Goal: Task Accomplishment & Management: Complete application form

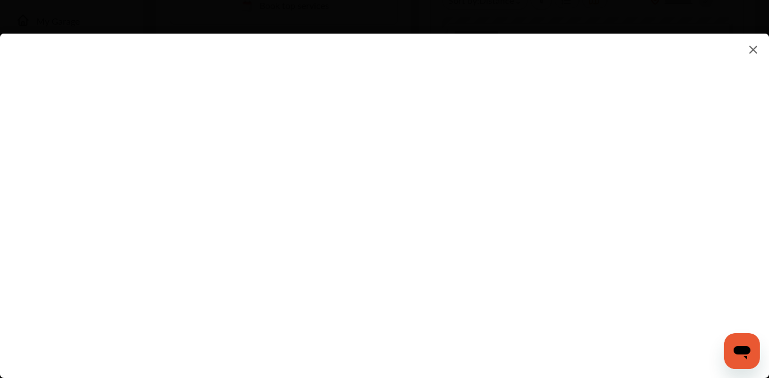
scroll to position [280, 0]
click at [467, 186] on flutter-view at bounding box center [384, 195] width 769 height 322
type input "**********"
click at [508, 250] on flutter-view at bounding box center [384, 195] width 769 height 322
click at [465, 203] on flutter-view at bounding box center [384, 195] width 769 height 322
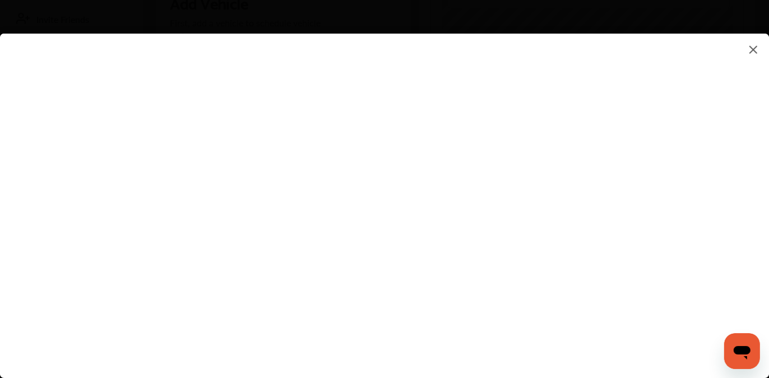
click at [492, 191] on flutter-view at bounding box center [384, 195] width 769 height 322
type textarea "**********"
click at [474, 245] on flutter-view "**********" at bounding box center [384, 195] width 769 height 322
click at [464, 240] on flutter-view at bounding box center [384, 195] width 769 height 322
type input "*"
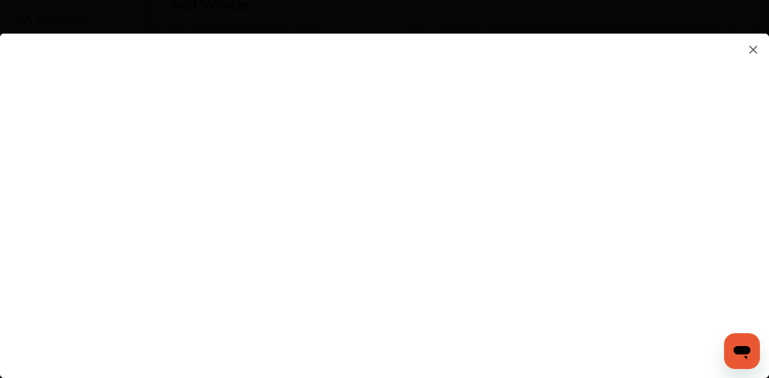
type input "*"
click at [556, 264] on flutter-view "*" at bounding box center [384, 195] width 769 height 322
click at [673, 265] on flutter-view at bounding box center [384, 195] width 769 height 322
click at [471, 145] on flutter-view at bounding box center [384, 195] width 769 height 322
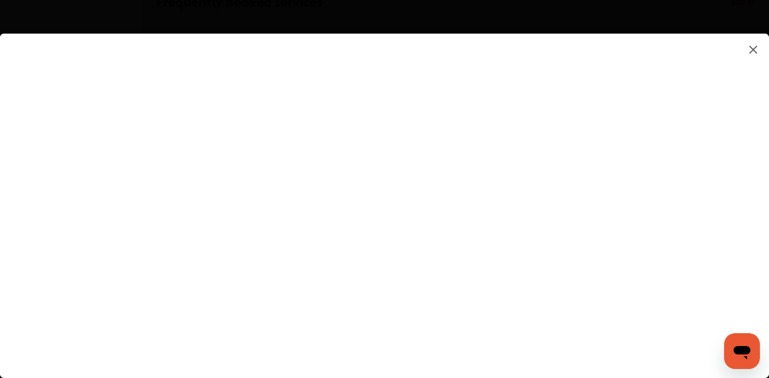
click at [449, 208] on flutter-view at bounding box center [384, 195] width 769 height 322
click at [670, 208] on flutter-view at bounding box center [384, 195] width 769 height 322
click at [457, 157] on flutter-view at bounding box center [384, 195] width 769 height 322
click at [453, 156] on flutter-view at bounding box center [384, 195] width 769 height 322
type input "*"
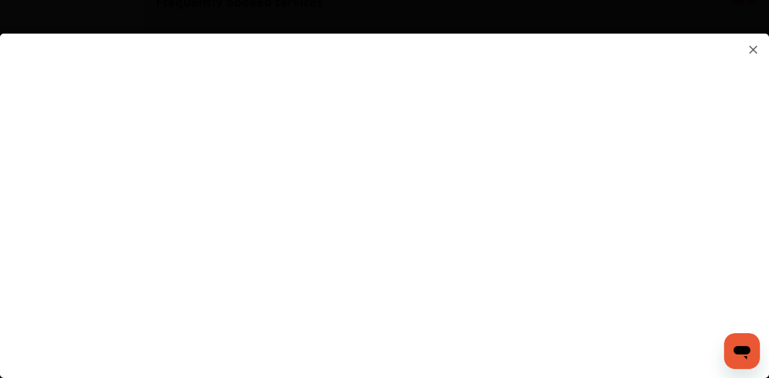
type input "*"
type input "*********"
click at [476, 269] on flutter-view "*********" at bounding box center [384, 195] width 769 height 322
click at [670, 268] on flutter-view at bounding box center [384, 195] width 769 height 322
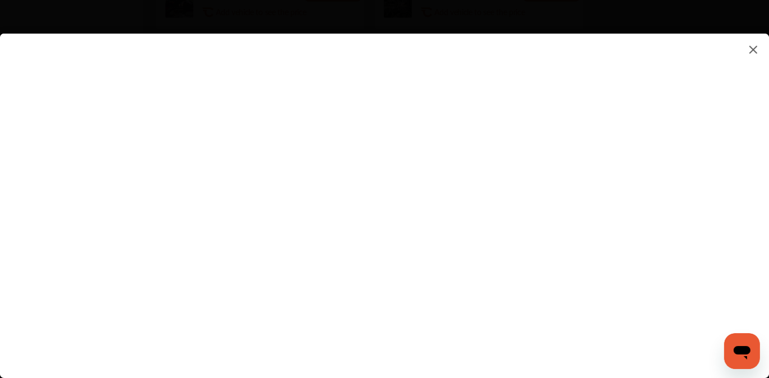
click at [439, 285] on flutter-view at bounding box center [384, 195] width 769 height 322
click at [418, 281] on flutter-view at bounding box center [384, 195] width 769 height 322
click at [546, 317] on flutter-view at bounding box center [384, 195] width 769 height 322
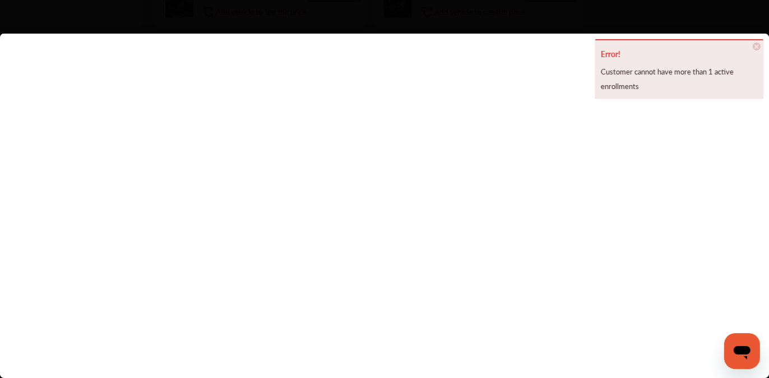
click at [715, 205] on flutter-view at bounding box center [384, 195] width 769 height 322
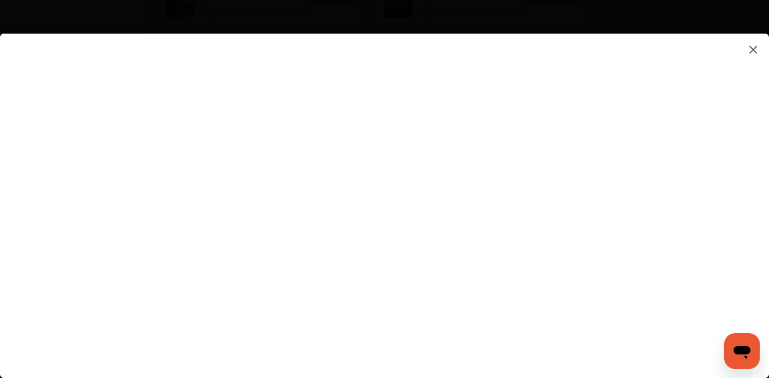
click at [252, 106] on flutter-view at bounding box center [384, 195] width 769 height 322
click at [756, 46] on img at bounding box center [753, 50] width 13 height 14
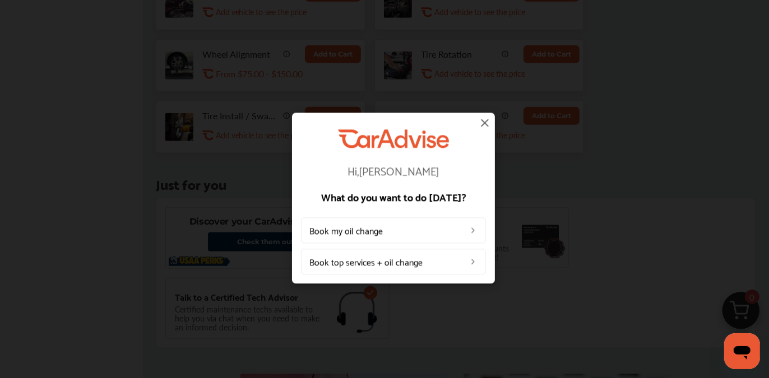
click at [487, 117] on img at bounding box center [484, 122] width 13 height 13
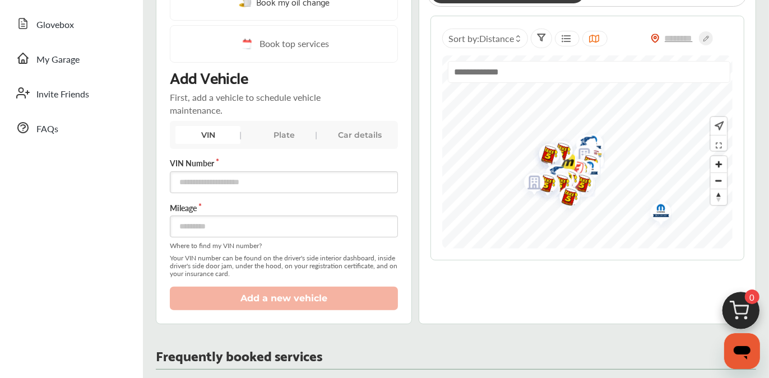
scroll to position [168, 0]
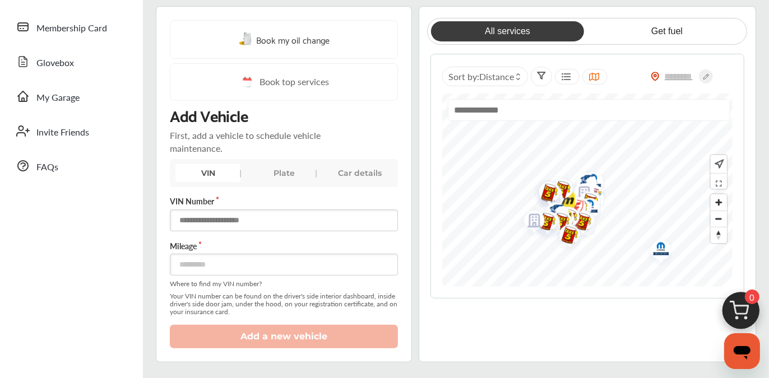
click at [221, 217] on input "text" at bounding box center [284, 221] width 228 height 22
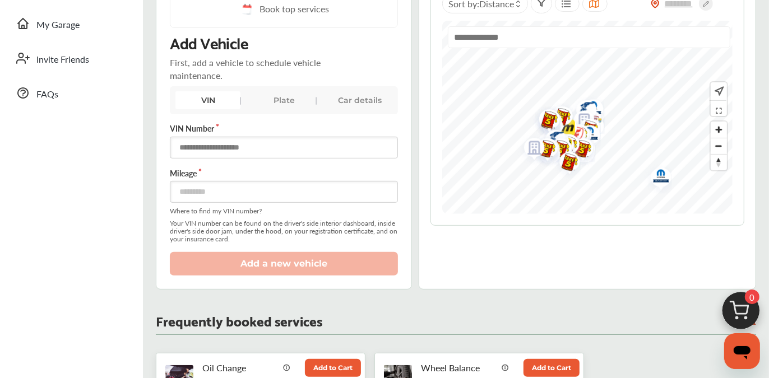
scroll to position [224, 0]
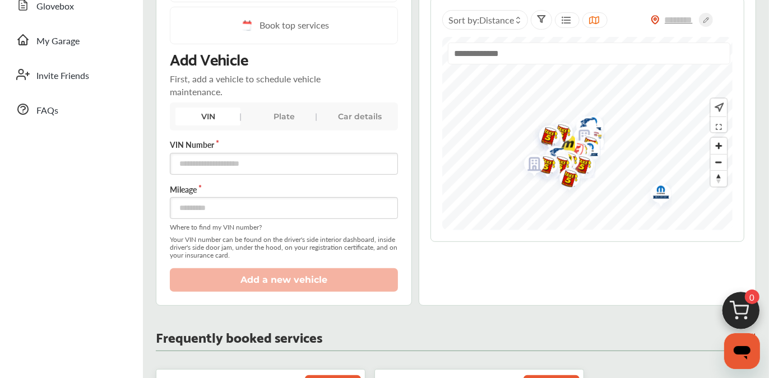
click at [262, 111] on div "Plate" at bounding box center [284, 117] width 65 height 18
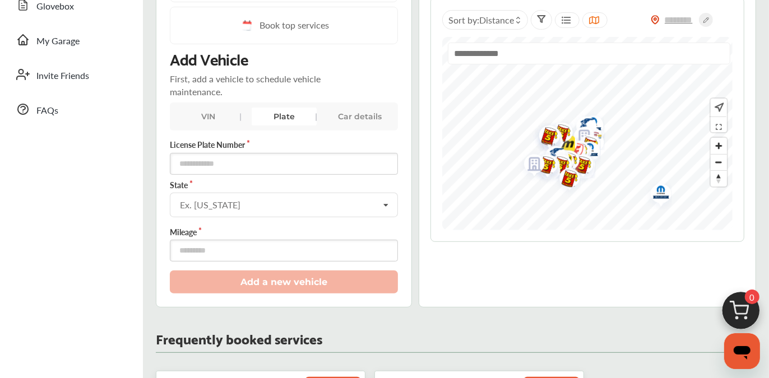
click at [350, 113] on div "Car details" at bounding box center [360, 117] width 65 height 18
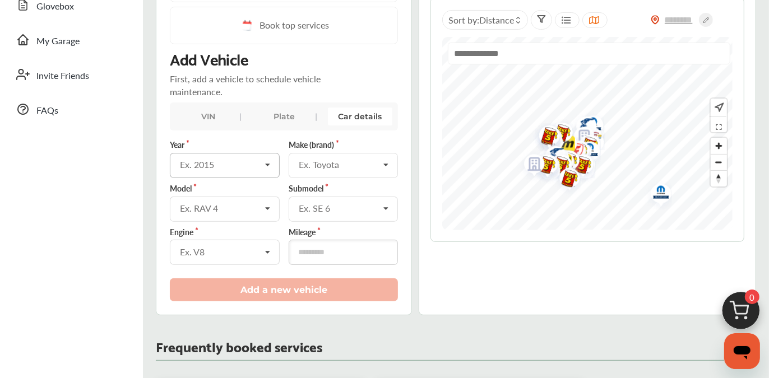
click at [238, 168] on div "Ex. 2015" at bounding box center [220, 164] width 81 height 9
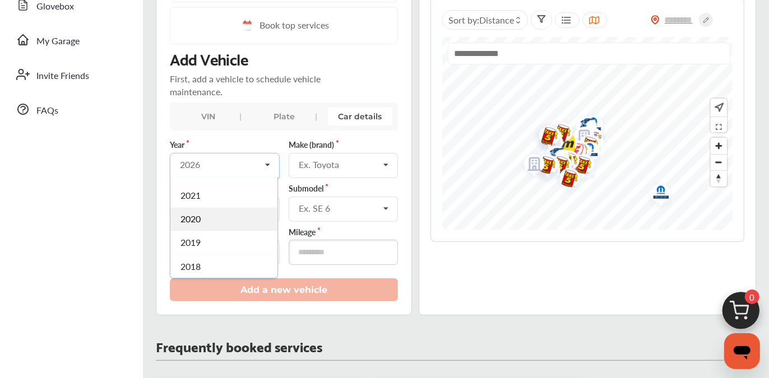
click at [200, 215] on div "2020" at bounding box center [223, 219] width 107 height 24
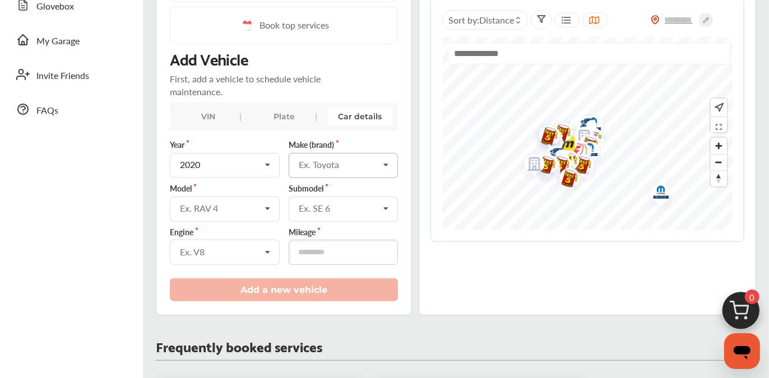
click at [358, 160] on div "Ex. Toyota" at bounding box center [339, 164] width 81 height 9
type input "***"
click at [315, 183] on span "Nissan" at bounding box center [312, 189] width 26 height 13
click at [209, 210] on div "Ex. RAV 4" at bounding box center [220, 208] width 81 height 9
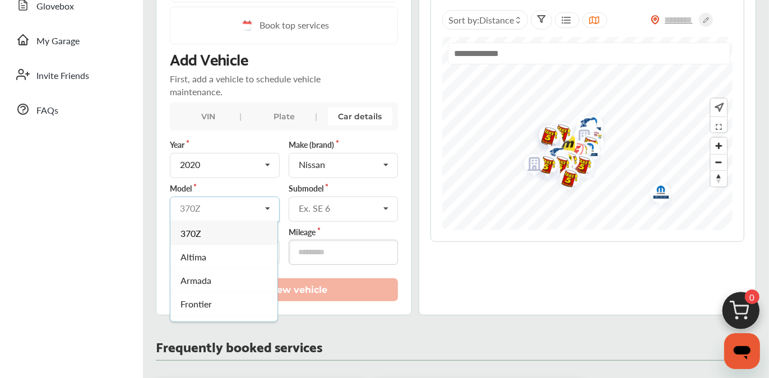
type input "*"
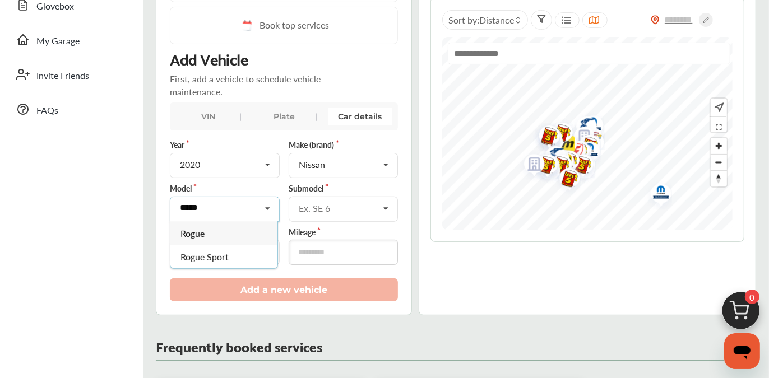
type input "*****"
click at [197, 230] on span "Rogue" at bounding box center [193, 232] width 24 height 13
click at [325, 204] on div "Ex. SE 6" at bounding box center [339, 208] width 81 height 9
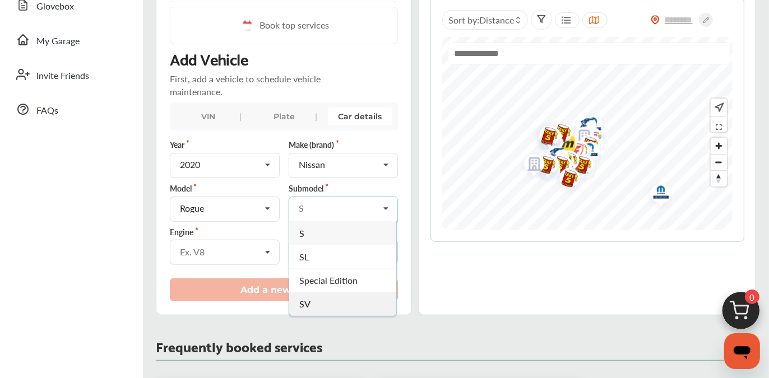
click at [305, 298] on span "SV" at bounding box center [304, 304] width 11 height 13
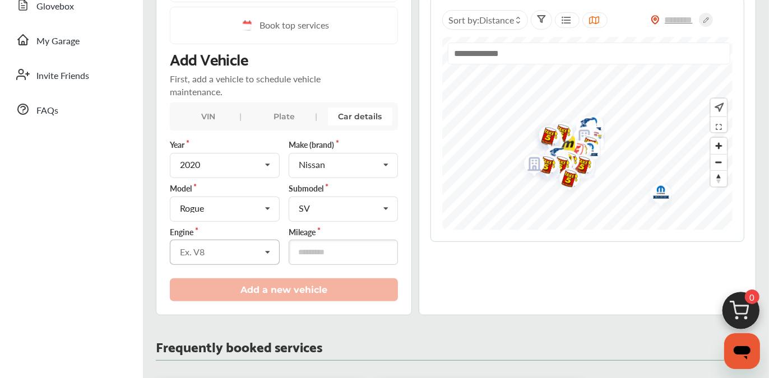
click at [224, 253] on div "Ex. V8" at bounding box center [220, 252] width 81 height 9
click at [201, 278] on span "2.5L L4 (QR25DE) GAS FI" at bounding box center [216, 281] width 70 height 22
click at [323, 252] on input "number" at bounding box center [343, 252] width 109 height 25
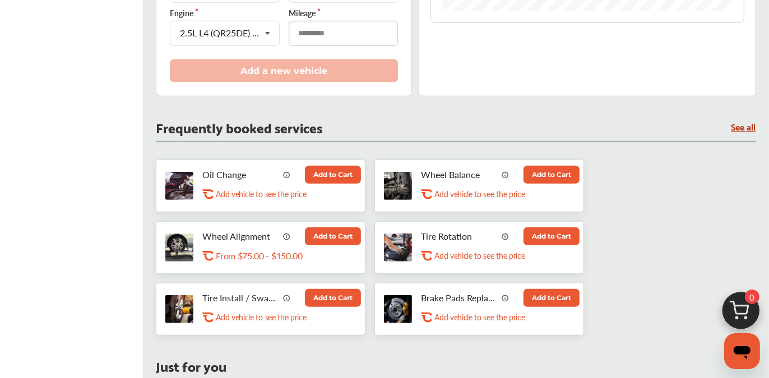
scroll to position [392, 0]
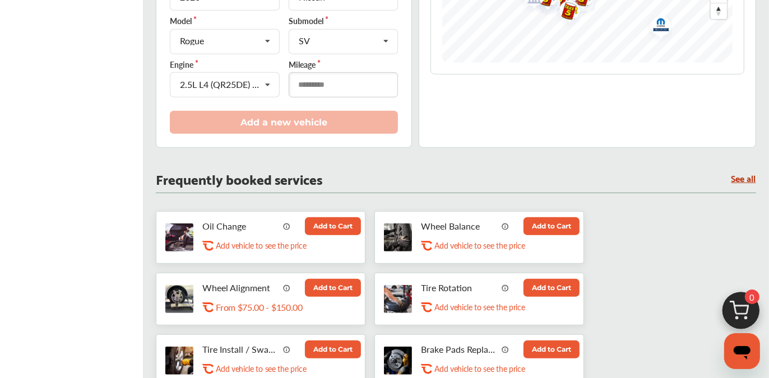
click at [340, 83] on input "number" at bounding box center [343, 84] width 109 height 25
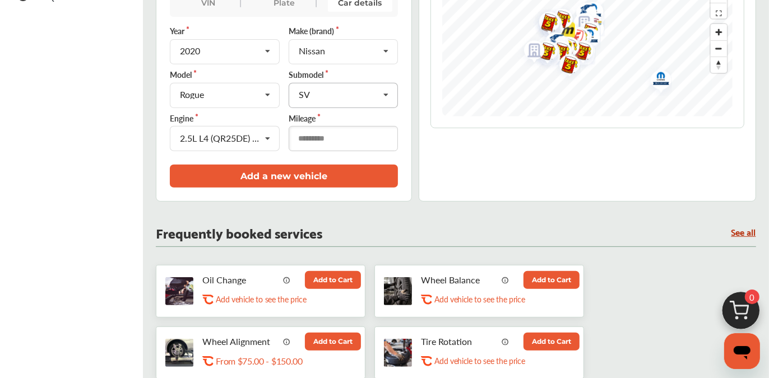
scroll to position [280, 0]
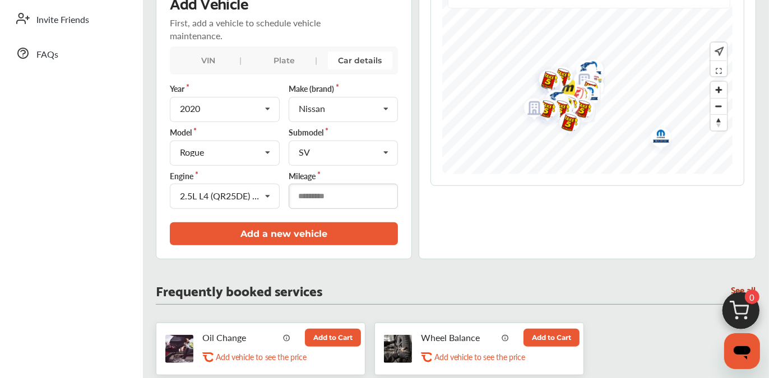
type input "*"
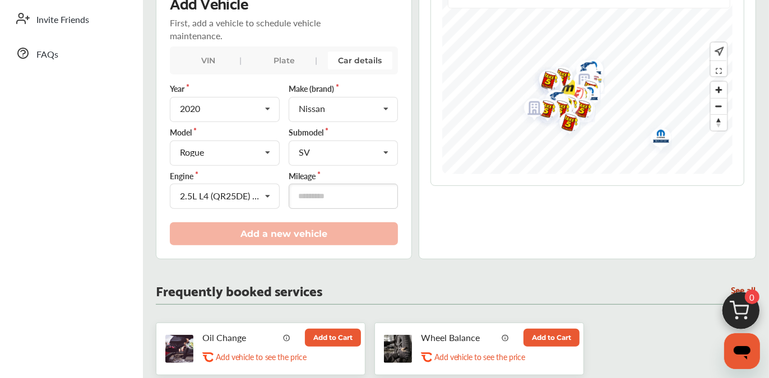
click at [198, 59] on div "VIN" at bounding box center [207, 61] width 65 height 18
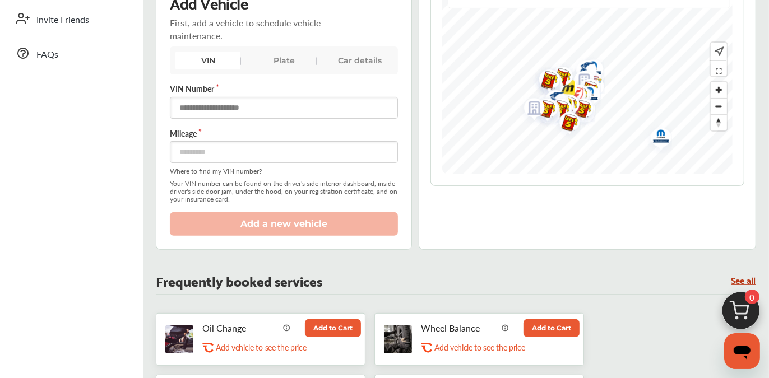
click at [210, 104] on input "text" at bounding box center [284, 108] width 228 height 22
type input "**********"
click at [200, 154] on input "number" at bounding box center [284, 152] width 228 height 22
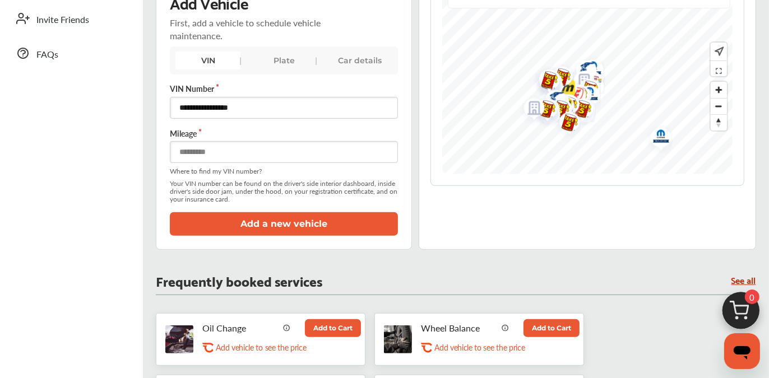
type input "*****"
click at [274, 56] on div "Plate" at bounding box center [284, 61] width 65 height 18
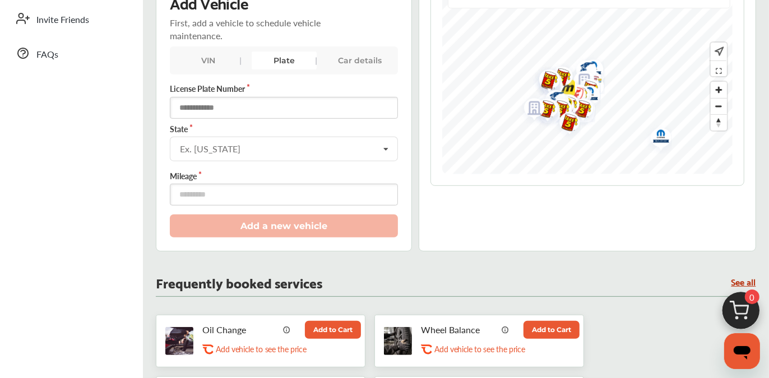
click at [205, 103] on input "text" at bounding box center [284, 108] width 228 height 22
click at [212, 64] on div "VIN" at bounding box center [207, 61] width 65 height 18
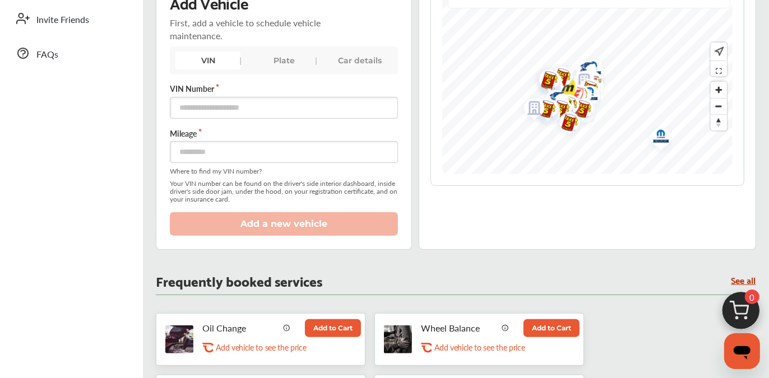
click at [201, 61] on div "VIN" at bounding box center [207, 61] width 65 height 18
click at [265, 60] on div "Plate" at bounding box center [284, 61] width 65 height 18
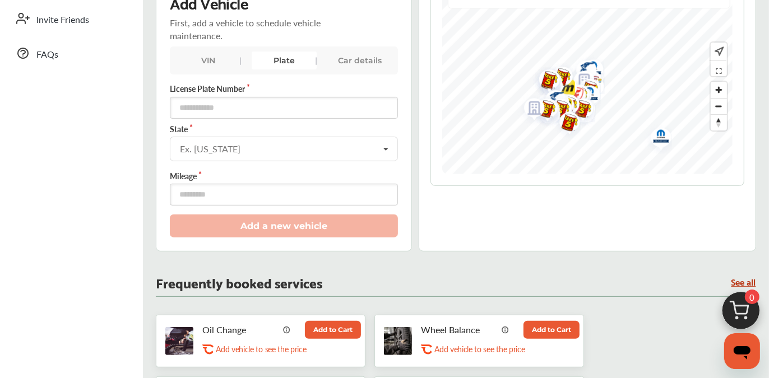
click at [210, 63] on div "VIN" at bounding box center [207, 61] width 65 height 18
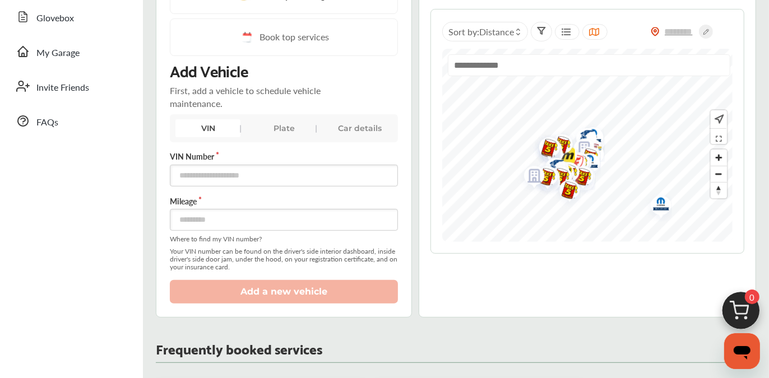
scroll to position [168, 0]
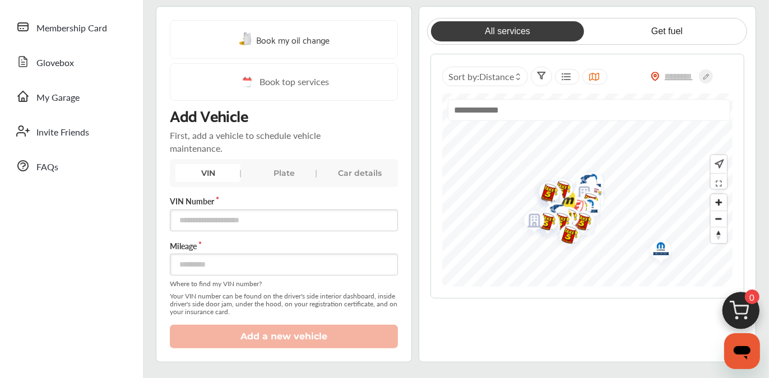
click at [211, 172] on div "VIN" at bounding box center [207, 173] width 65 height 18
click at [268, 170] on div "Plate" at bounding box center [284, 173] width 65 height 18
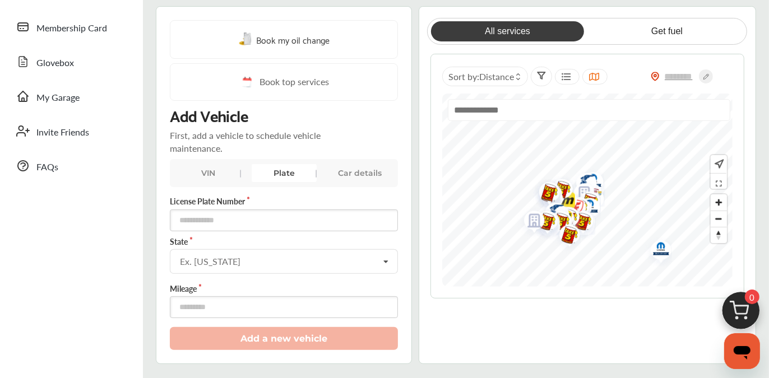
click at [349, 165] on div "Car details" at bounding box center [360, 173] width 65 height 18
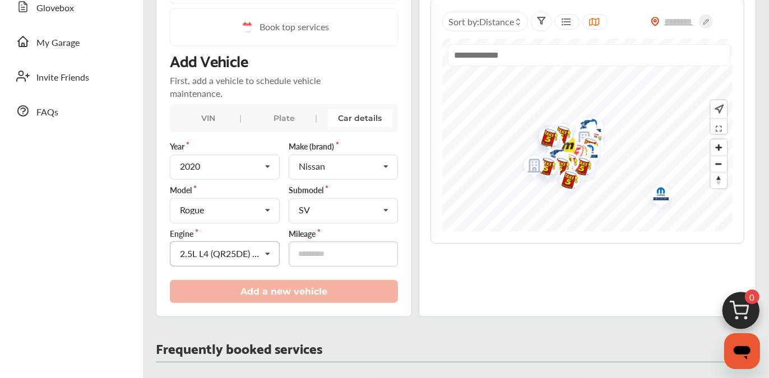
scroll to position [280, 0]
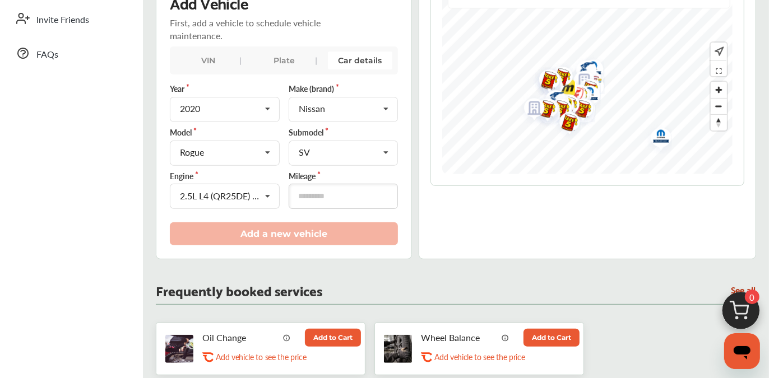
click at [197, 64] on div "VIN" at bounding box center [207, 61] width 65 height 18
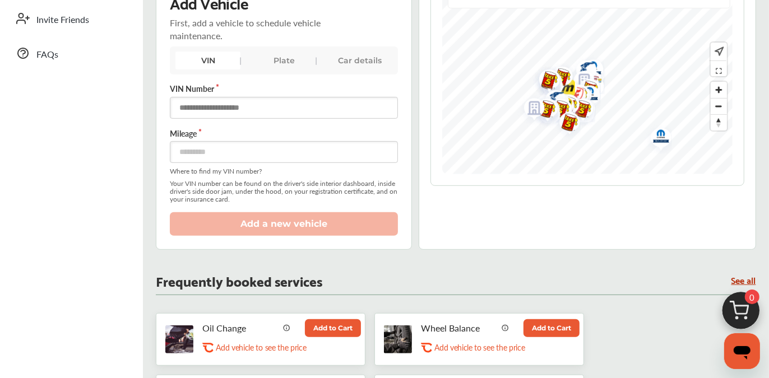
click at [211, 107] on input "text" at bounding box center [284, 108] width 228 height 22
click at [261, 111] on input "text" at bounding box center [284, 108] width 228 height 22
drag, startPoint x: 268, startPoint y: 104, endPoint x: 173, endPoint y: 110, distance: 96.0
click at [173, 110] on input "**********" at bounding box center [284, 108] width 228 height 22
type input "**********"
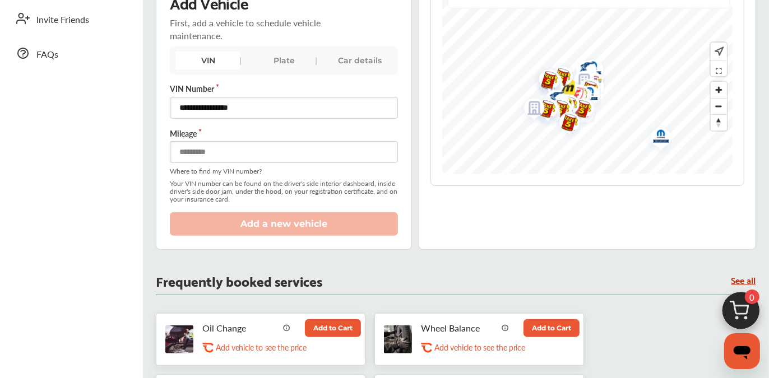
click at [188, 143] on input "number" at bounding box center [284, 152] width 228 height 22
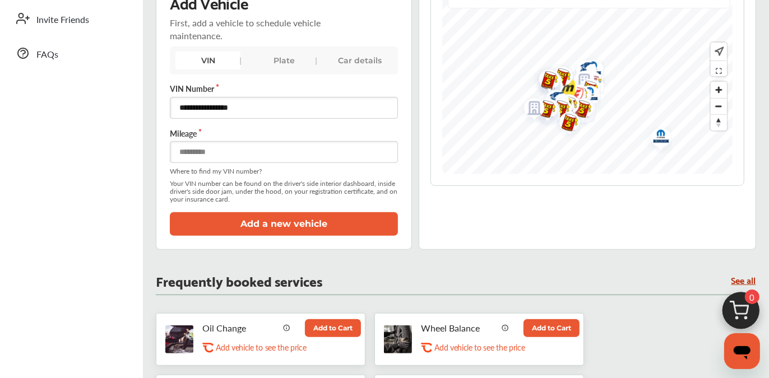
type input "*****"
click at [273, 213] on button "Add a new vehicle" at bounding box center [284, 223] width 228 height 23
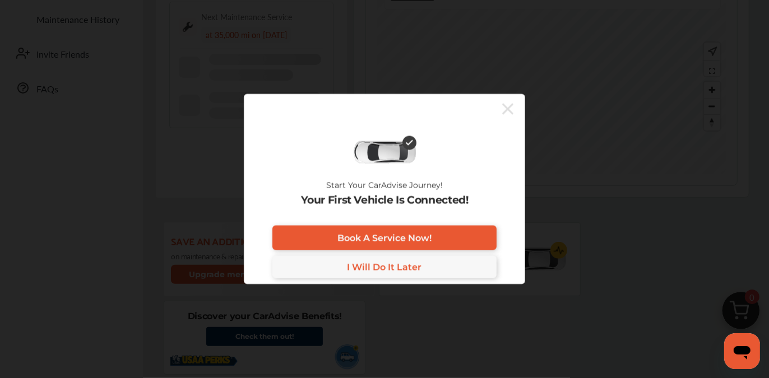
scroll to position [315, 0]
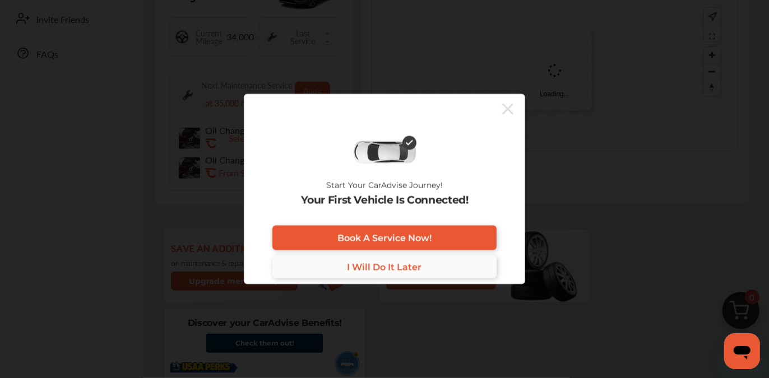
click at [372, 266] on span "I Will Do It Later" at bounding box center [385, 267] width 75 height 11
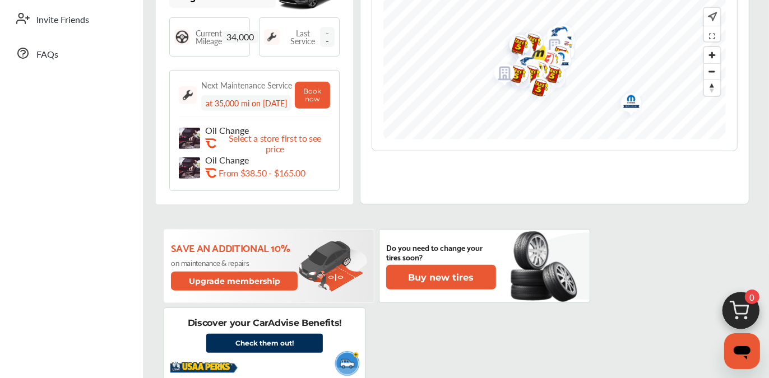
scroll to position [427, 0]
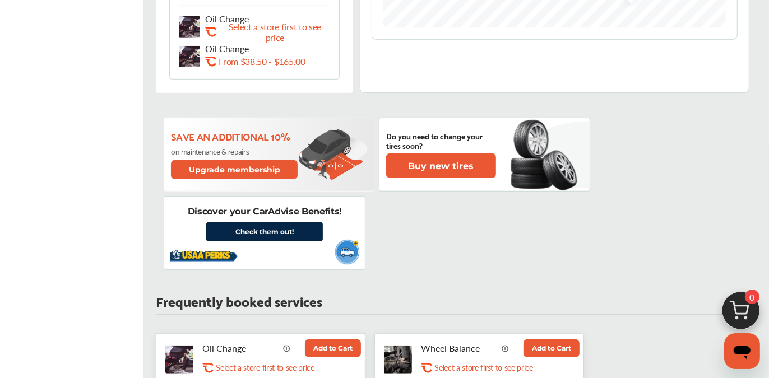
click at [261, 236] on link "Check them out!" at bounding box center [264, 232] width 117 height 19
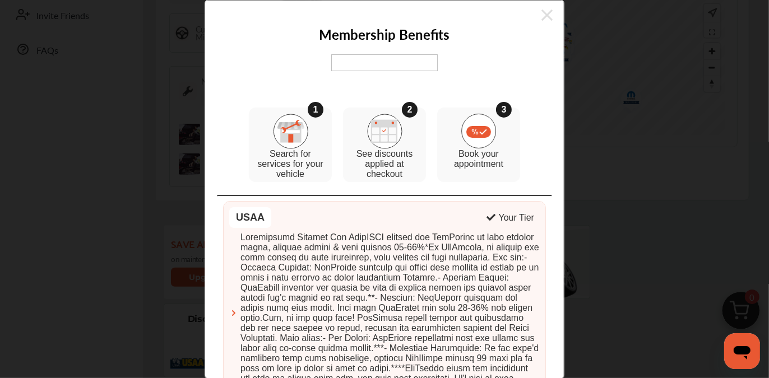
scroll to position [315, 0]
click at [350, 58] on img at bounding box center [384, 62] width 107 height 17
click at [541, 12] on icon at bounding box center [546, 14] width 11 height 11
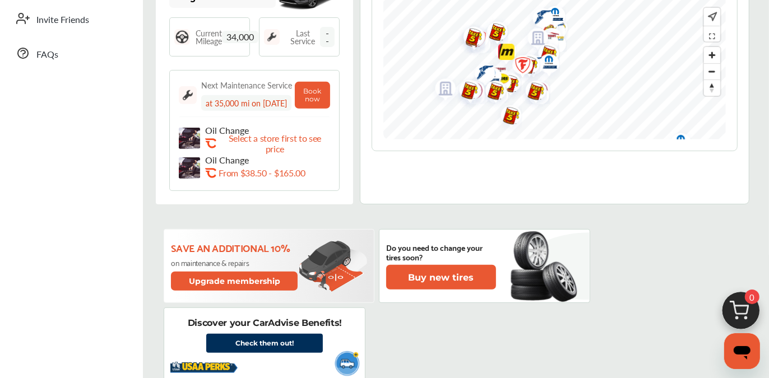
click at [497, 172] on div "All services Get fuel Sort by : Distance" at bounding box center [554, 32] width 389 height 346
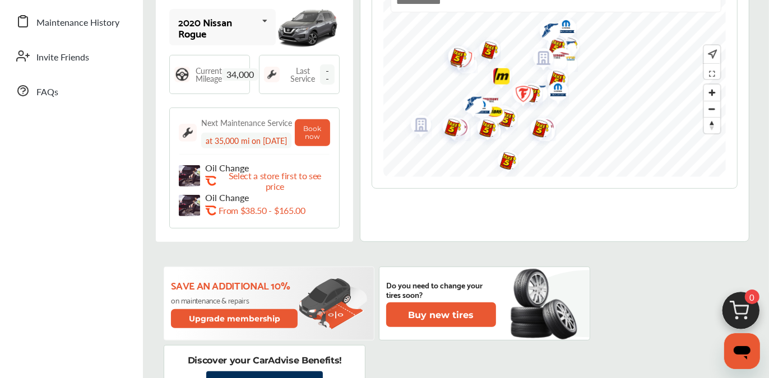
scroll to position [258, 0]
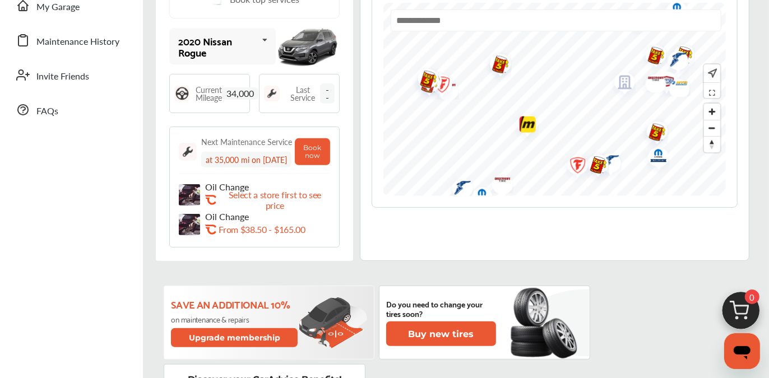
click at [550, 198] on div "Sort by : Distance" at bounding box center [554, 85] width 365 height 245
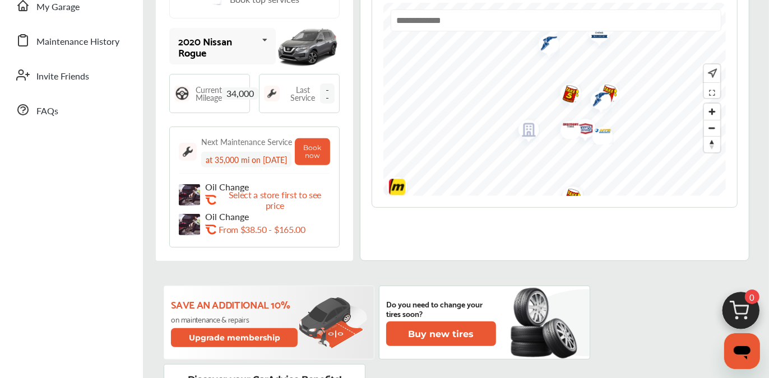
click at [521, 131] on img "Map marker" at bounding box center [525, 131] width 30 height 35
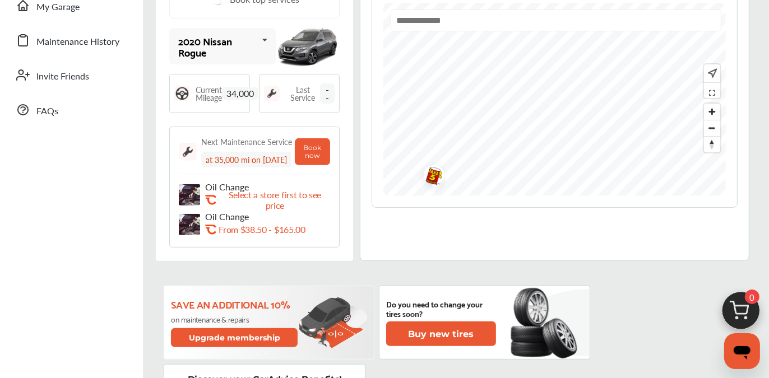
click at [743, 164] on div "All services Get fuel Sort by : Distance" at bounding box center [554, 88] width 389 height 346
click at [564, 248] on div "All services Get fuel Sort by : Distance" at bounding box center [554, 88] width 389 height 346
click at [485, 18] on input "text" at bounding box center [556, 21] width 331 height 22
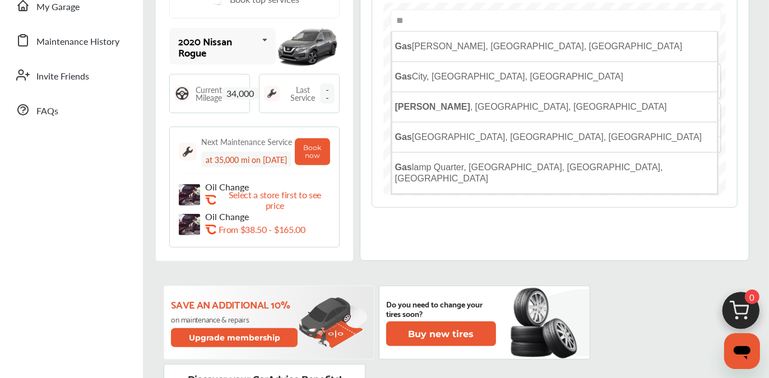
type input "*"
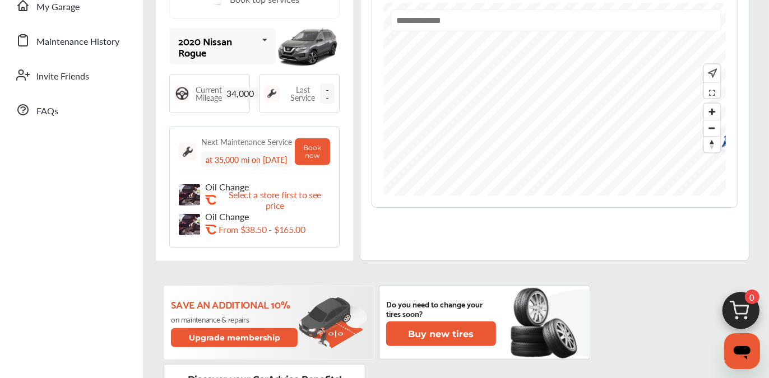
click at [506, 221] on div "All services Get fuel Sort by : Distance Use Current Location" at bounding box center [554, 88] width 389 height 346
click at [446, 23] on input "text" at bounding box center [556, 21] width 331 height 22
click at [212, 128] on div "Next Maintenance Service at 35,000 mi on 10/27/2025 Book now Oil Change .st0{fi…" at bounding box center [254, 187] width 170 height 121
click at [323, 87] on span "--" at bounding box center [327, 94] width 15 height 20
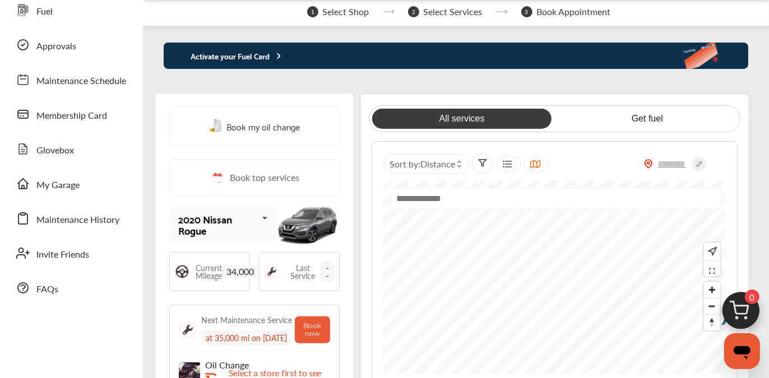
scroll to position [0, 0]
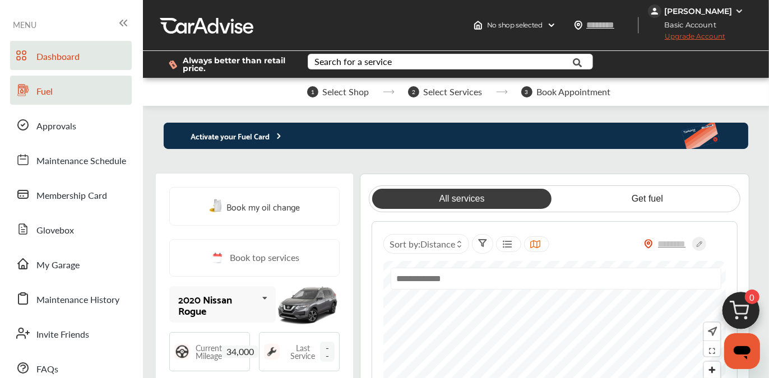
click at [37, 94] on span "Fuel" at bounding box center [44, 92] width 16 height 15
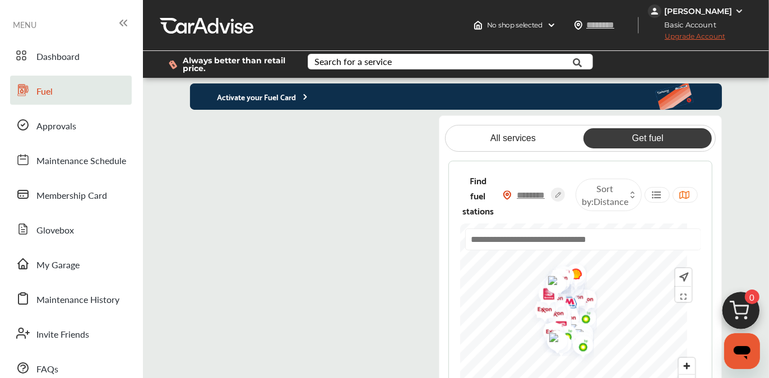
click at [545, 195] on input "text" at bounding box center [531, 195] width 39 height 12
type input "*****"
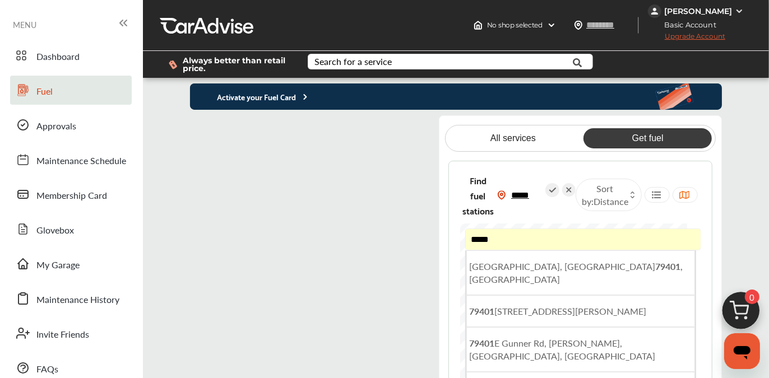
click at [650, 136] on link "Get fuel" at bounding box center [648, 138] width 128 height 20
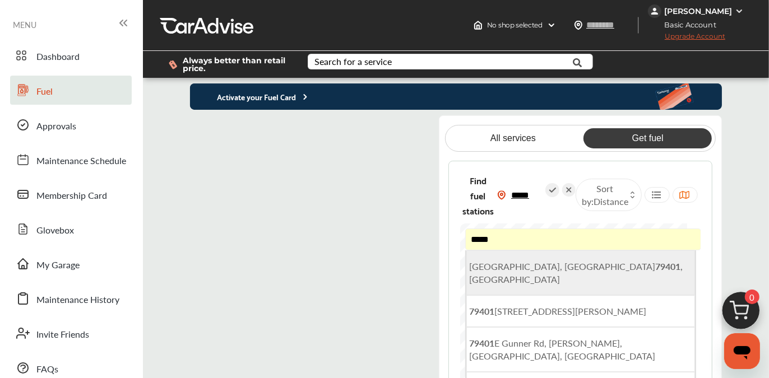
click at [569, 267] on span "Lubbock, TX 79401 , USA" at bounding box center [577, 273] width 214 height 26
type input "**********"
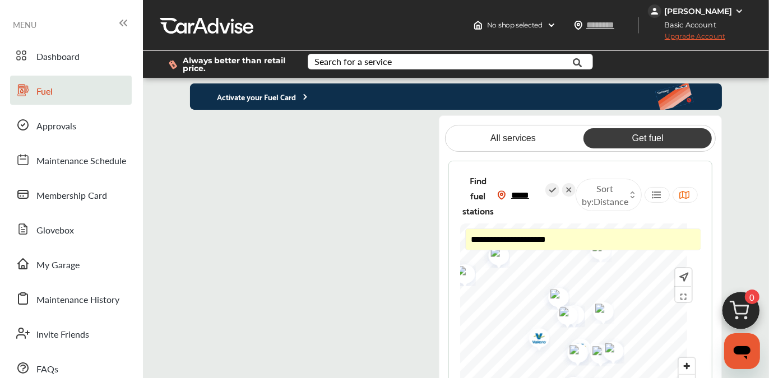
click at [570, 176] on div "**********" at bounding box center [580, 293] width 264 height 264
click at [672, 243] on div "**********" at bounding box center [580, 318] width 240 height 189
click at [387, 292] on flutter-view at bounding box center [313, 274] width 246 height 318
click at [288, 95] on p "Activate your Fuel Card" at bounding box center [250, 96] width 120 height 13
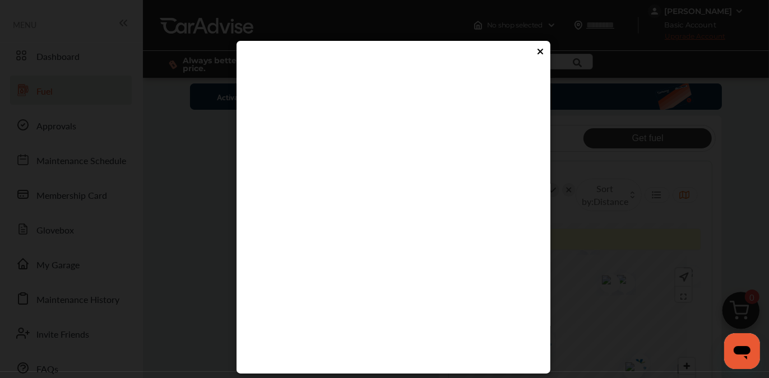
click at [326, 272] on flutter-view at bounding box center [389, 238] width 283 height 336
type input "****"
click at [356, 305] on flutter-view "****" at bounding box center [389, 238] width 283 height 336
click at [536, 50] on icon at bounding box center [540, 51] width 9 height 9
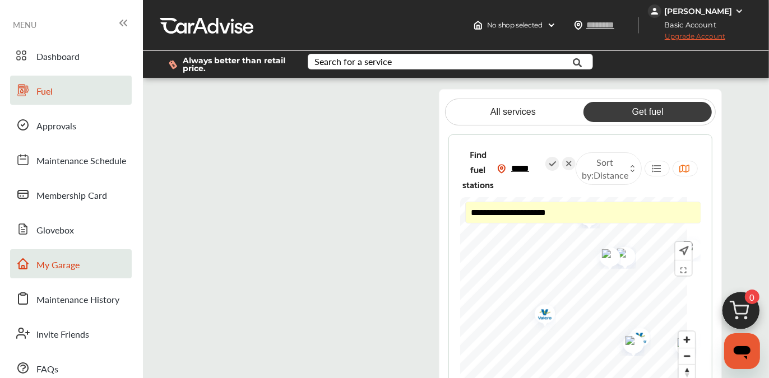
click at [63, 268] on span "My Garage" at bounding box center [57, 265] width 43 height 15
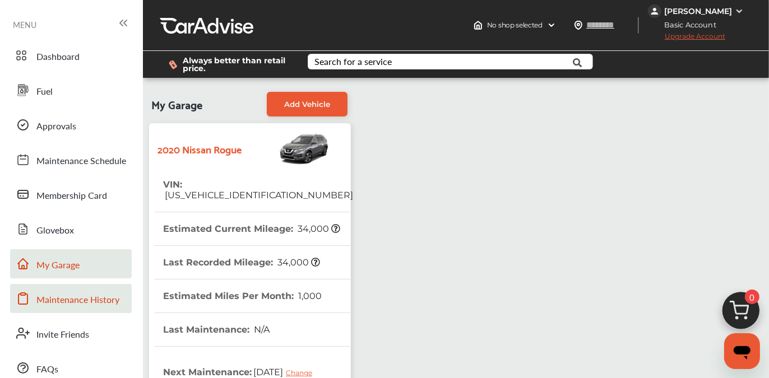
click at [90, 298] on span "Maintenance History" at bounding box center [77, 300] width 83 height 15
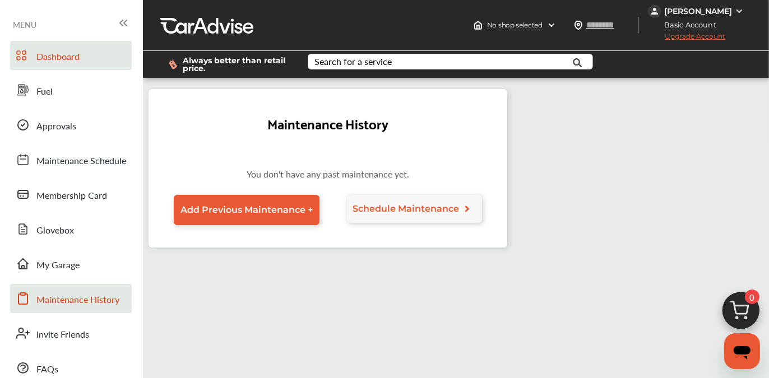
click at [61, 61] on span "Dashboard" at bounding box center [57, 57] width 43 height 15
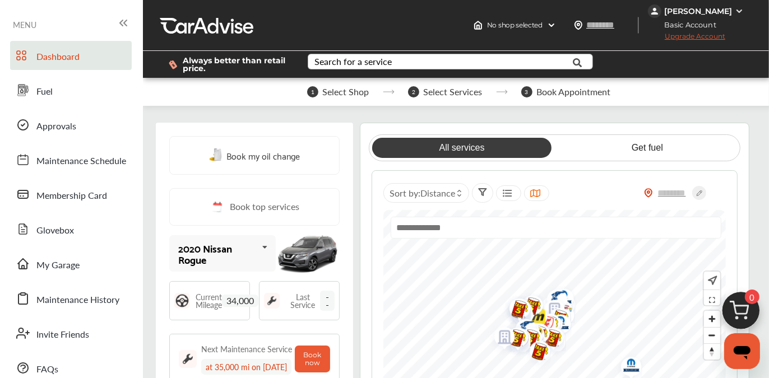
click at [572, 59] on icon at bounding box center [577, 63] width 25 height 28
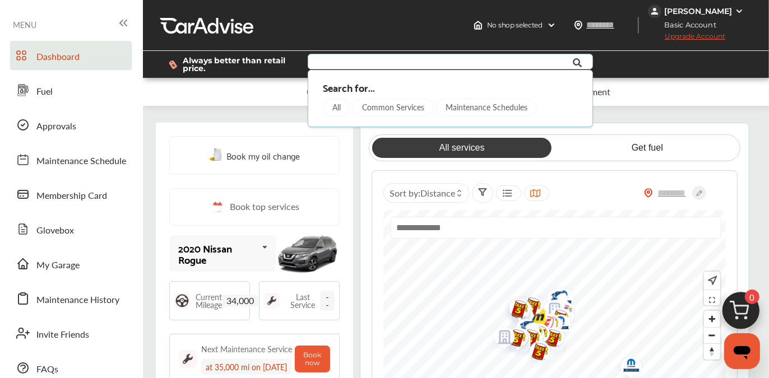
click at [184, 216] on link "Book top services" at bounding box center [254, 207] width 170 height 38
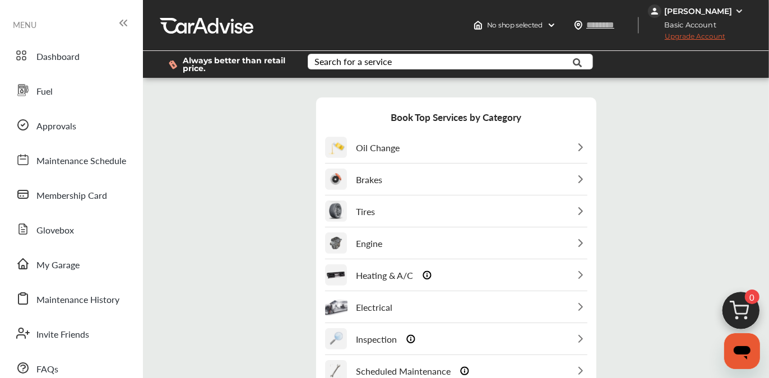
click at [453, 147] on div "Oil Change" at bounding box center [456, 147] width 262 height 31
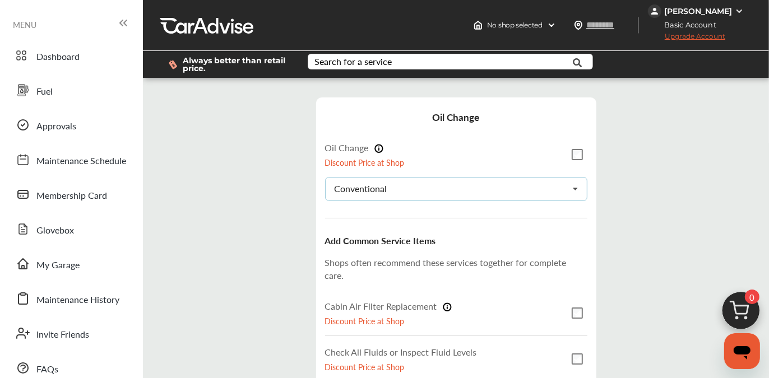
click at [390, 189] on div "Conventional Conventional Synthetic-blend Full-synthetic Euro-synthetic Diesel-…" at bounding box center [456, 189] width 262 height 24
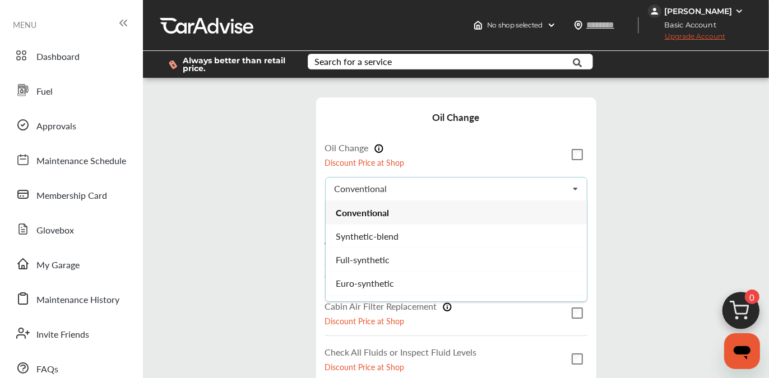
click at [374, 256] on span "Full-synthetic" at bounding box center [363, 259] width 54 height 13
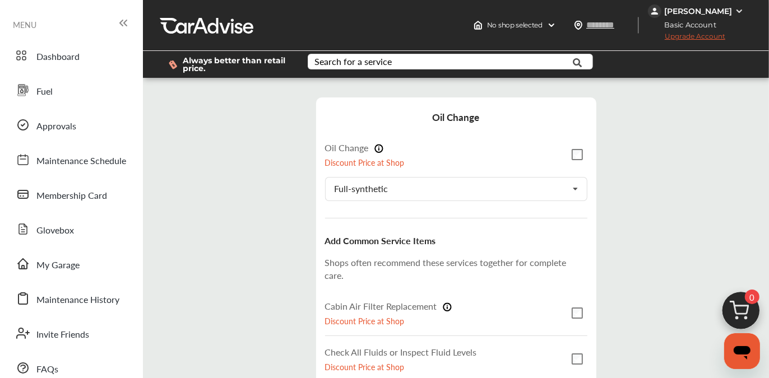
click at [254, 292] on div "Step 3 / 7 - Select Services Cancel Oil Change Oil Change Discount Price at Sho…" at bounding box center [456, 308] width 621 height 445
click at [691, 36] on span "Upgrade Account" at bounding box center [686, 39] width 77 height 14
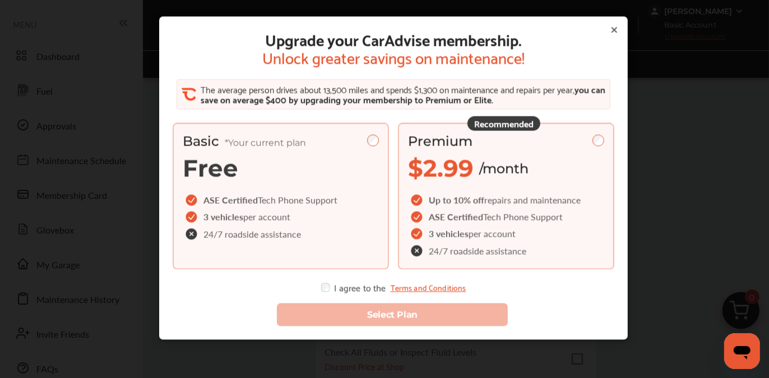
click at [379, 145] on div "Basic *Your current plan Free ASE Certified Tech Phone Support 3 vehicles per a…" at bounding box center [281, 196] width 216 height 147
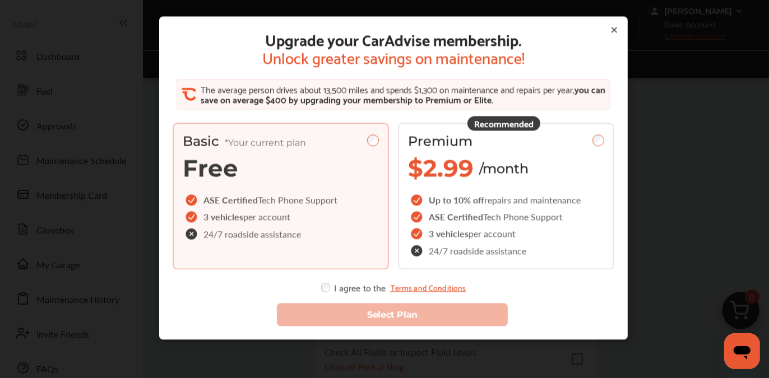
click at [622, 221] on div "Upgrade your CarAdvise membership. Unlock greater savings on maintenance! The a…" at bounding box center [393, 178] width 469 height 323
click at [608, 25] on div "Upgrade your CarAdvise membership. Unlock greater savings on maintenance! The a…" at bounding box center [393, 178] width 469 height 323
click at [612, 30] on icon at bounding box center [614, 30] width 4 height 4
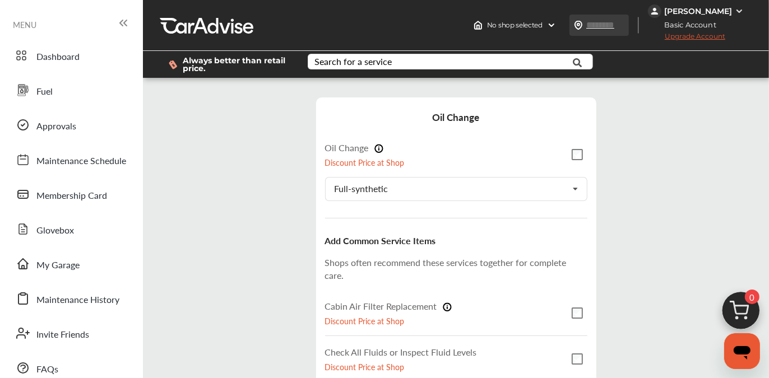
click at [627, 30] on input "text" at bounding box center [612, 25] width 52 height 12
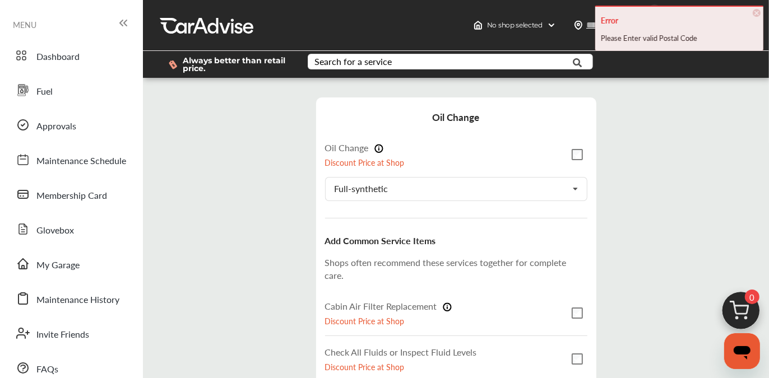
type input "*****"
click at [544, 49] on div "Always better than retail price. Search for a service Search for... All Common …" at bounding box center [456, 64] width 592 height 45
click at [539, 66] on input "text" at bounding box center [443, 62] width 269 height 17
click at [570, 43] on div "Always better than retail price. Search for a service Search for... All Common …" at bounding box center [456, 64] width 592 height 45
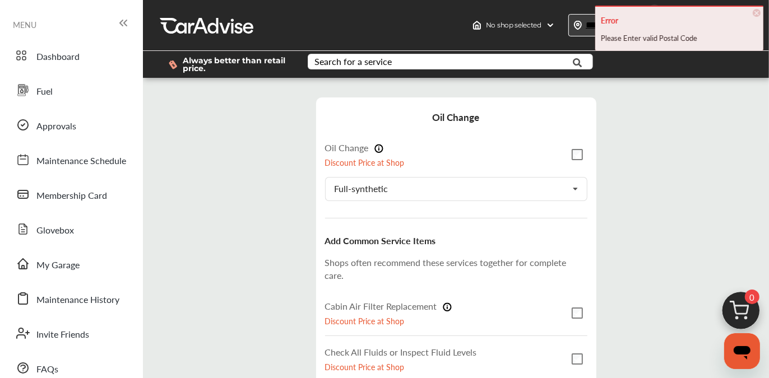
click at [587, 31] on div "*****" at bounding box center [598, 25] width 61 height 22
click at [758, 13] on span "×" at bounding box center [757, 13] width 8 height 8
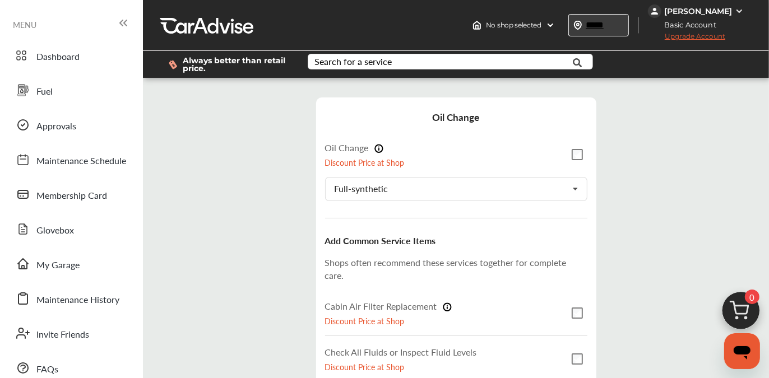
click at [624, 25] on input "*****" at bounding box center [611, 25] width 52 height 12
click at [664, 96] on div "Step 3 / 7 - Select Services Cancel Oil Change Oil Change Discount Price at Sho…" at bounding box center [456, 308] width 621 height 445
click at [742, 307] on img at bounding box center [741, 314] width 54 height 54
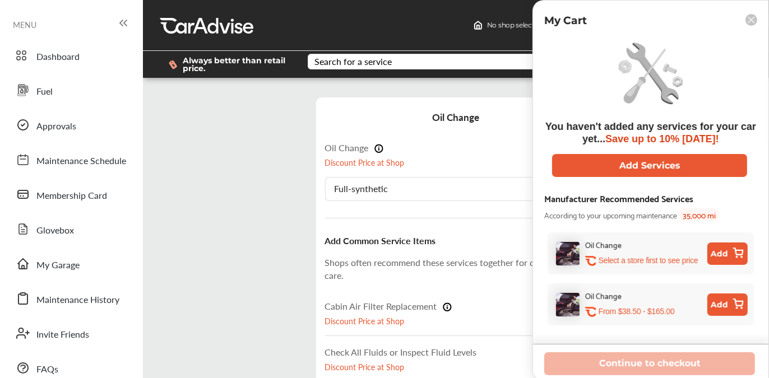
click at [169, 141] on div "Step 3 / 7 - Select Services Cancel Oil Change Oil Change Discount Price at Sho…" at bounding box center [456, 308] width 621 height 445
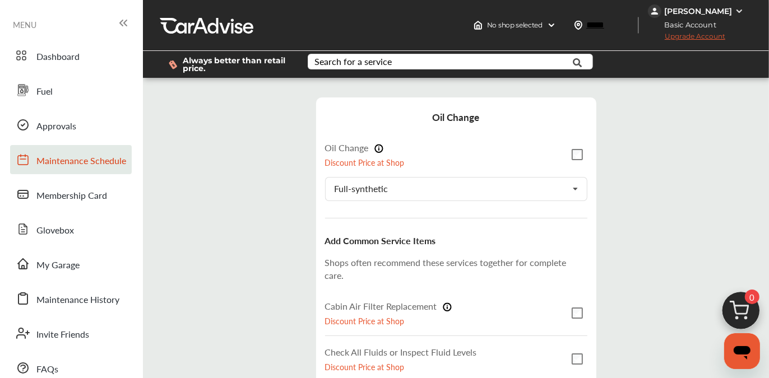
click at [76, 157] on span "Maintenance Schedule" at bounding box center [81, 161] width 90 height 15
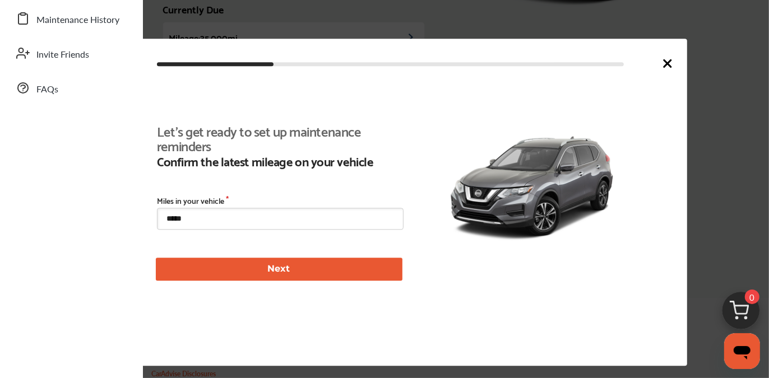
scroll to position [258, 0]
click at [265, 268] on button "Next" at bounding box center [279, 269] width 247 height 23
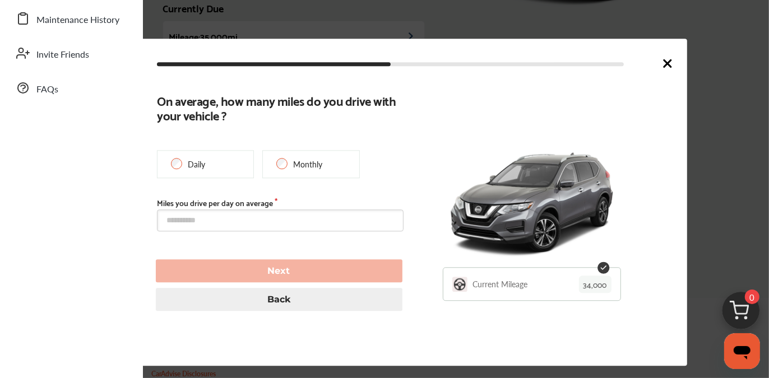
click at [258, 266] on div "Next" at bounding box center [282, 271] width 252 height 23
